Goal: Information Seeking & Learning: Learn about a topic

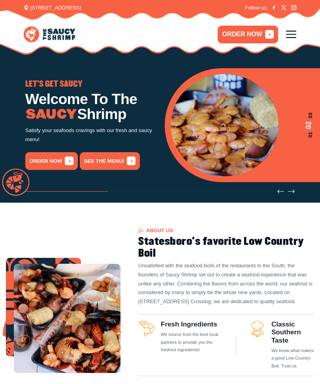
click at [295, 37] on icon at bounding box center [291, 34] width 10 height 10
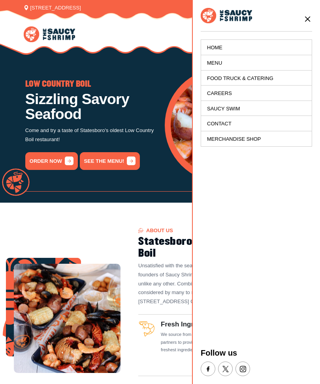
click at [238, 77] on link "Food Truck & Catering" at bounding box center [256, 78] width 110 height 15
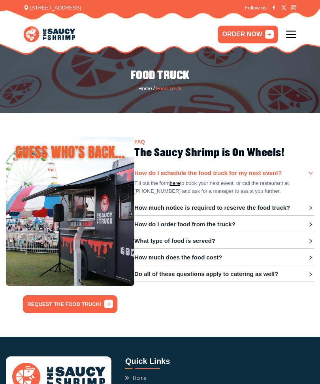
click at [291, 33] on icon at bounding box center [291, 34] width 10 height 10
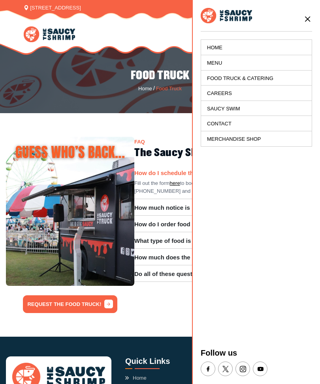
click at [221, 54] on link "Home" at bounding box center [256, 47] width 110 height 15
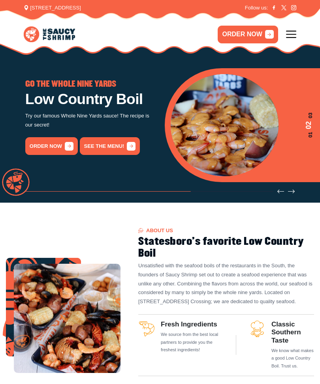
click at [288, 39] on icon at bounding box center [291, 34] width 10 height 10
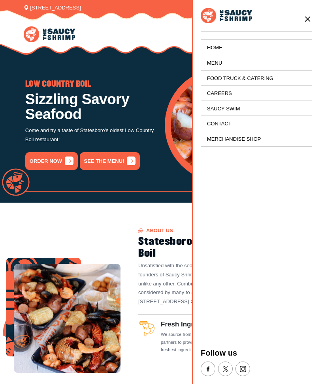
click at [223, 63] on link "Menu" at bounding box center [256, 62] width 110 height 15
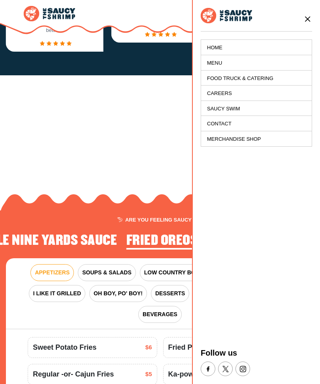
scroll to position [722, 0]
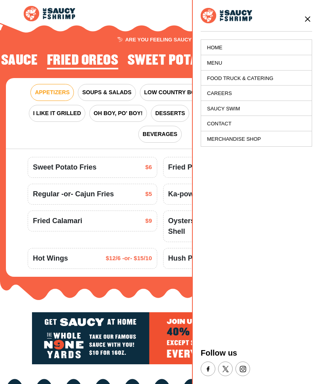
click at [157, 284] on section "ARE YOU FEELING SAUCY? Fried Shrimp The Whole Nine Yards Sauce Fried Oreos Swee…" at bounding box center [160, 156] width 320 height 289
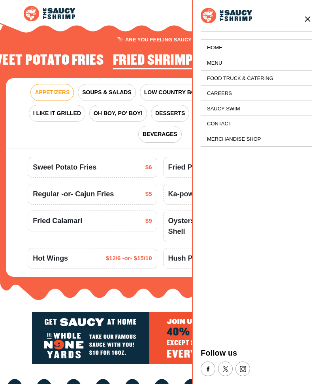
click at [272, 125] on link "Contact" at bounding box center [256, 123] width 110 height 15
